Goal: Transaction & Acquisition: Book appointment/travel/reservation

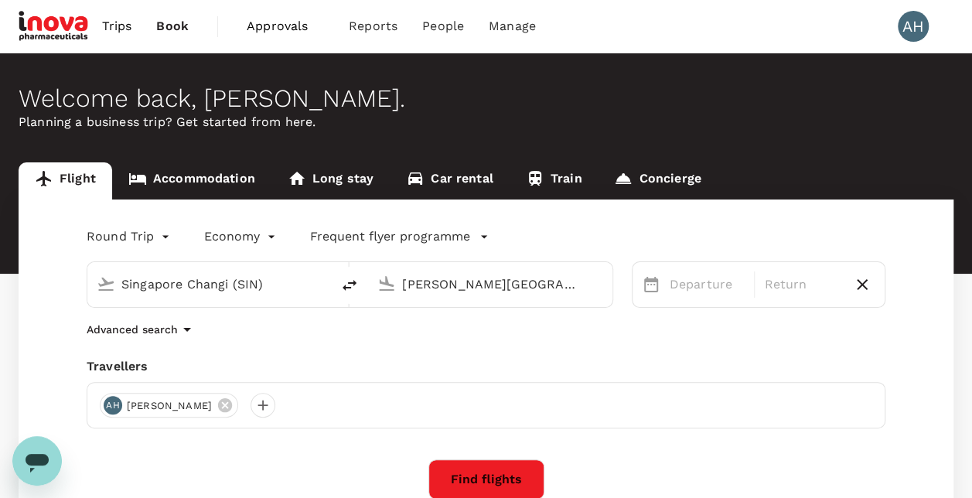
drag, startPoint x: 9, startPoint y: 0, endPoint x: 792, endPoint y: 49, distance: 785.4
click at [792, 49] on div "Trips Book Approvals 0 Reports People Manage AH" at bounding box center [486, 26] width 935 height 53
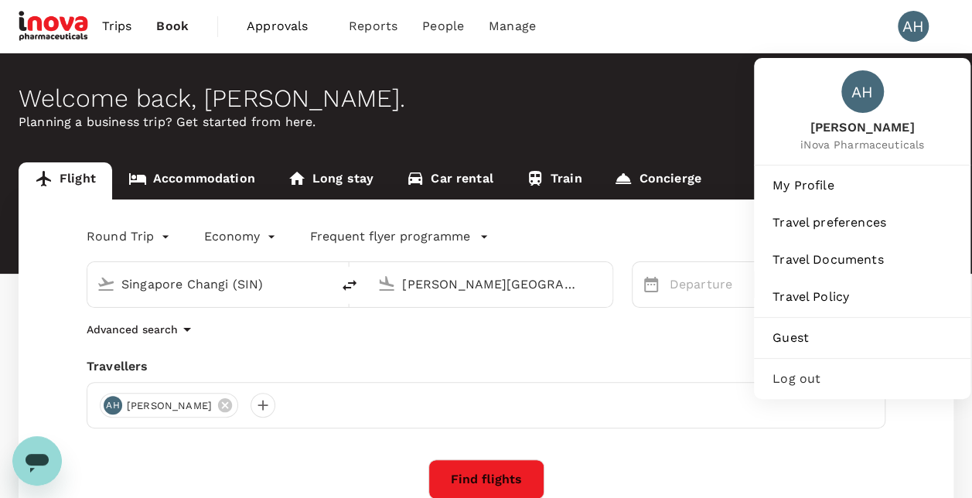
click at [794, 382] on span "Log out" at bounding box center [861, 379] width 179 height 19
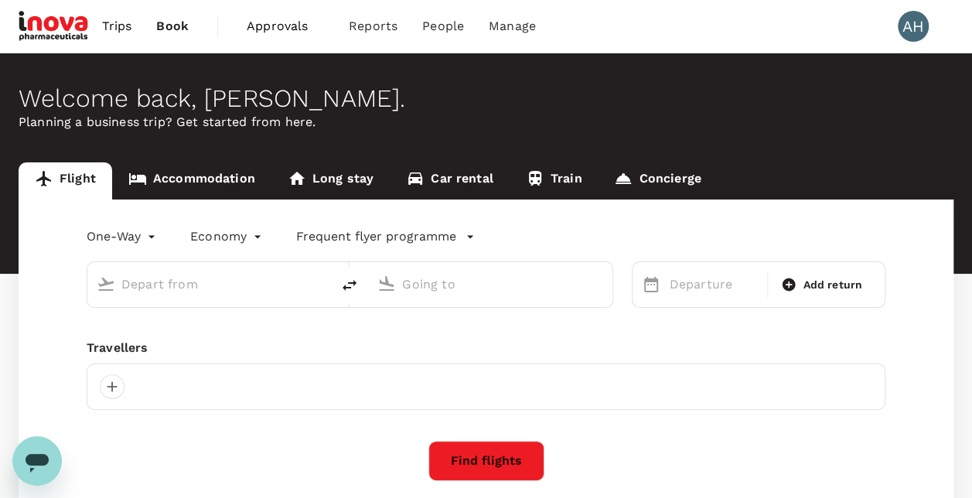
type input "roundtrip"
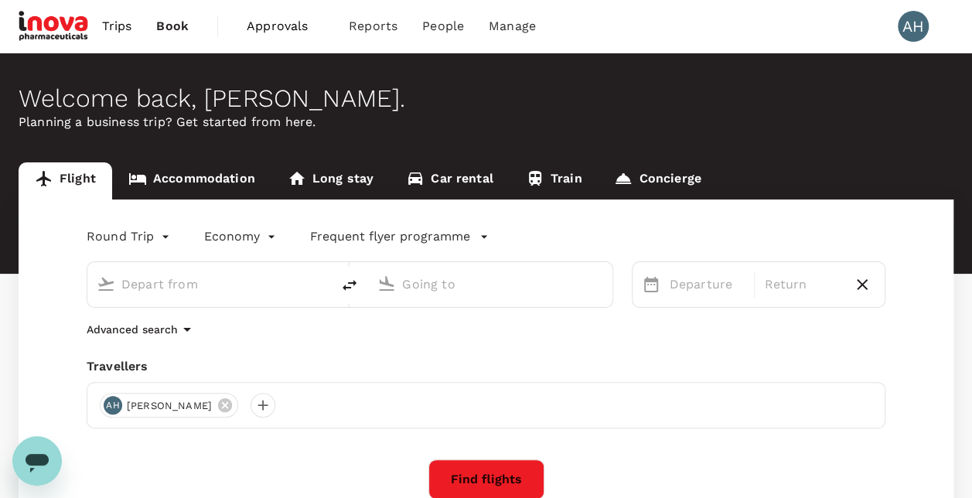
type input "Singapore Changi (SIN)"
type input "[PERSON_NAME][GEOGRAPHIC_DATA][PERSON_NAME] (SYD)"
click at [284, 26] on span "Approvals" at bounding box center [285, 26] width 77 height 19
